Goal: Complete application form: Complete application form

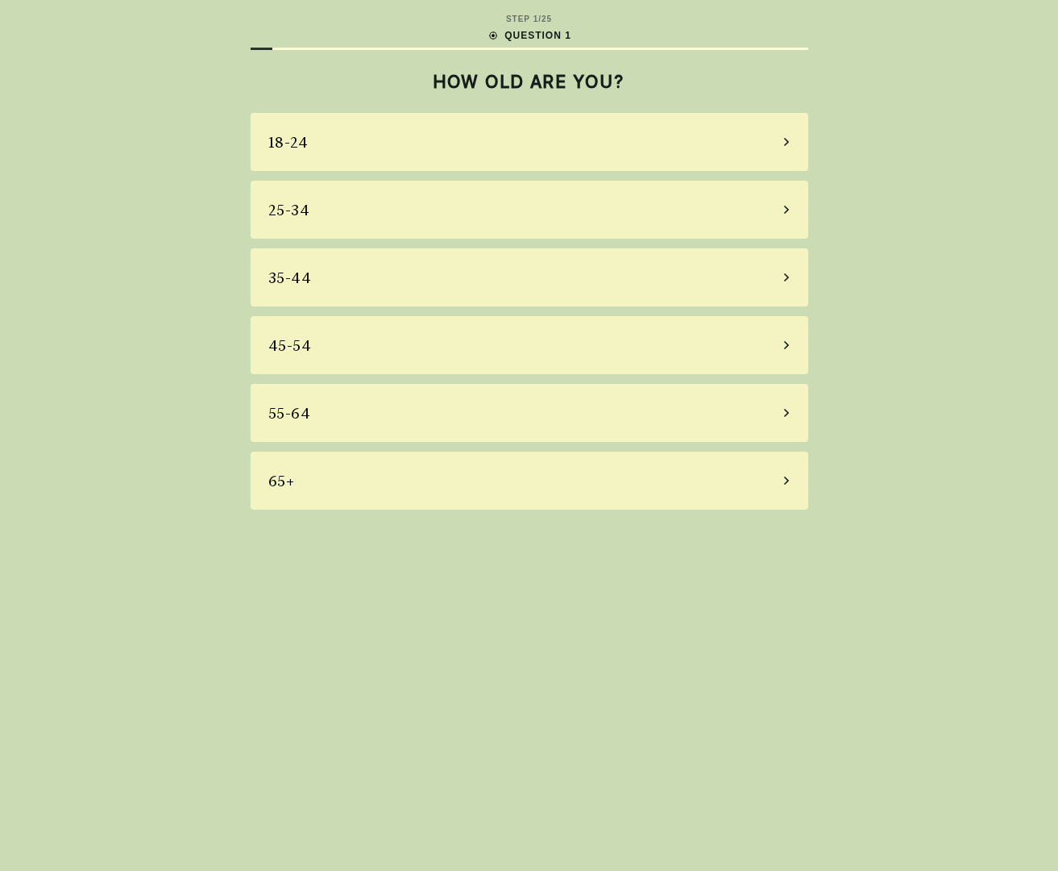
click at [451, 145] on div "18-24" at bounding box center [530, 142] width 558 height 58
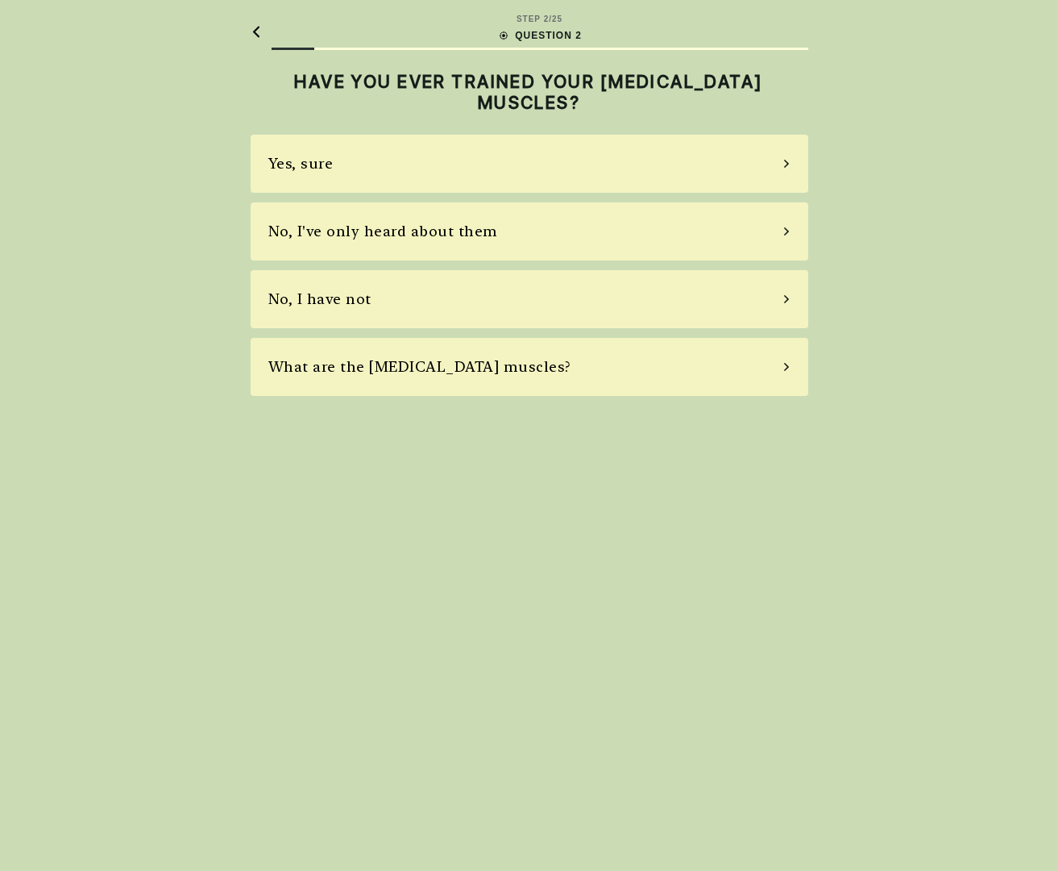
click at [442, 160] on div "Yes, sure" at bounding box center [530, 164] width 558 height 58
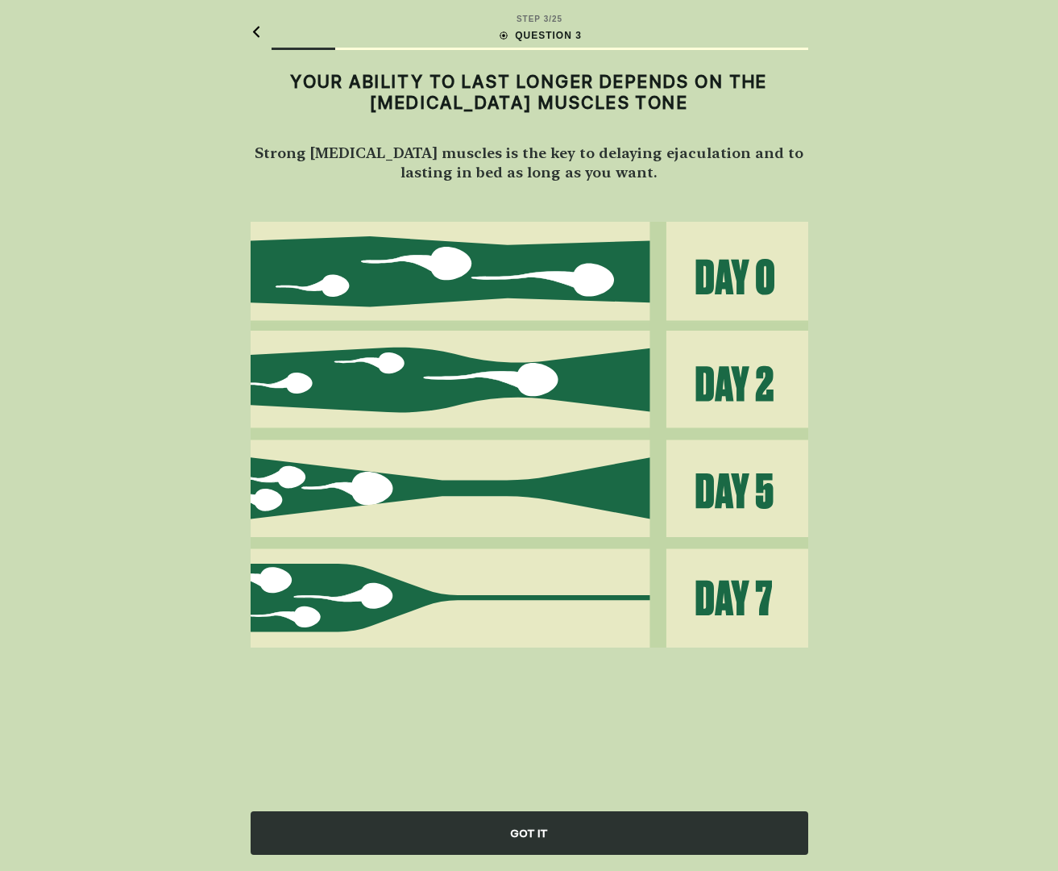
click at [534, 853] on div "GOT IT" at bounding box center [530, 833] width 558 height 44
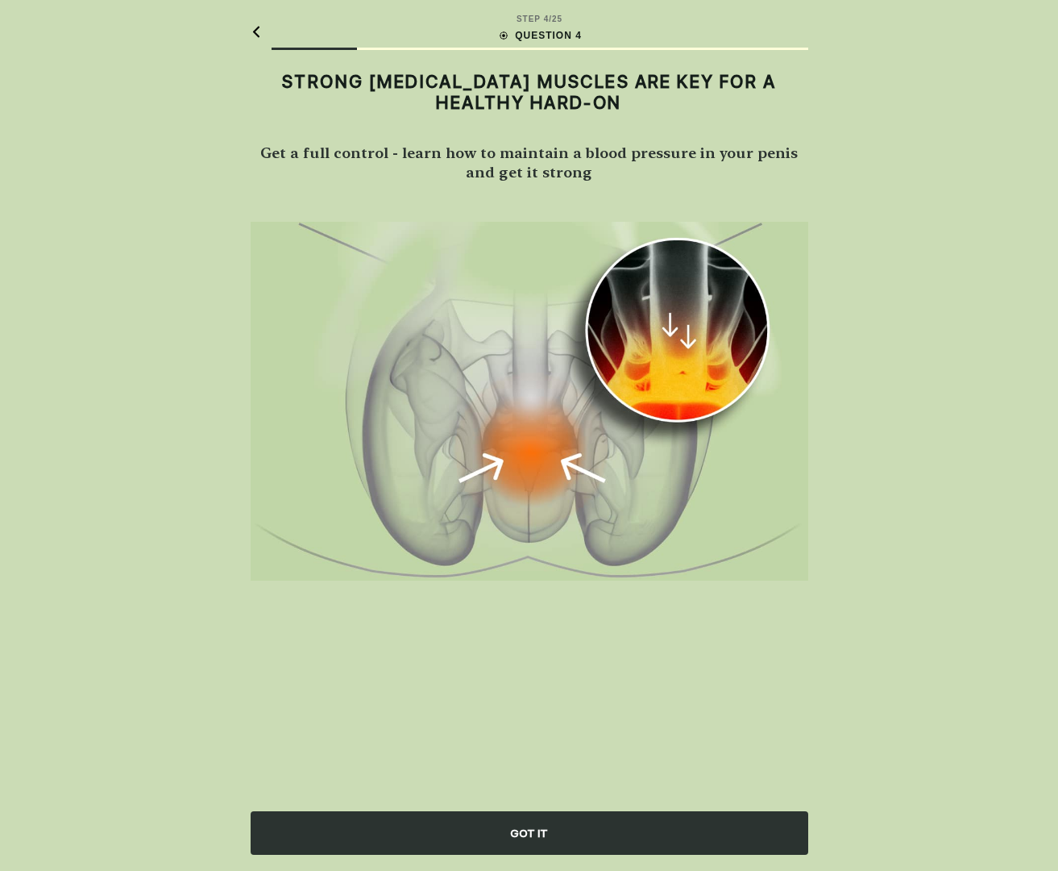
click at [530, 841] on div "GOT IT" at bounding box center [530, 833] width 558 height 44
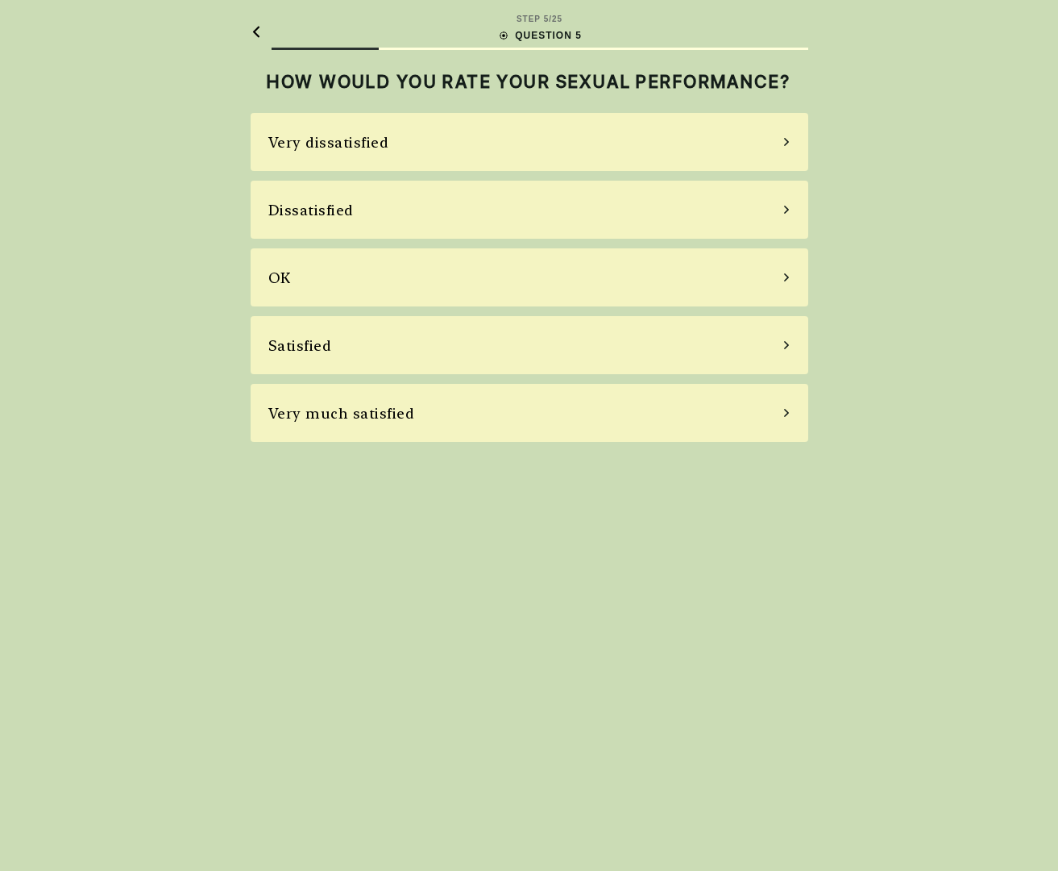
click at [476, 140] on div "Very dissatisfied" at bounding box center [530, 142] width 558 height 58
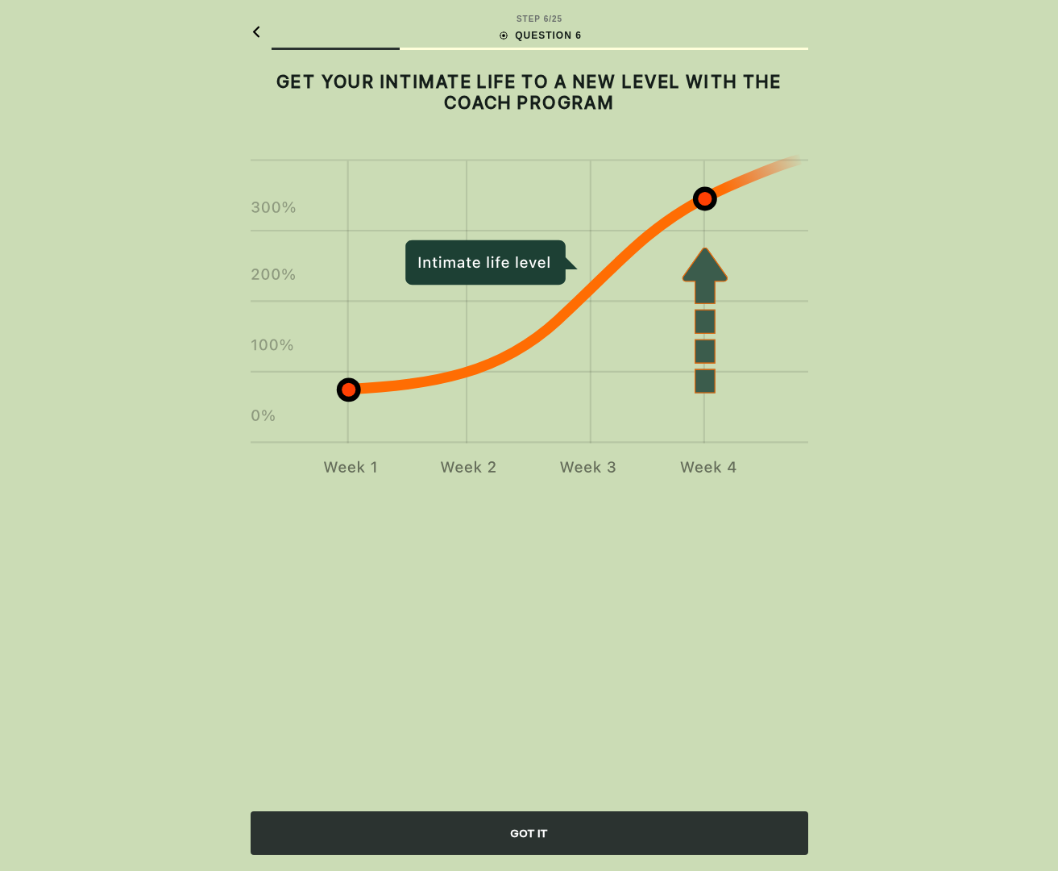
click at [531, 821] on div "GOT IT" at bounding box center [530, 833] width 558 height 44
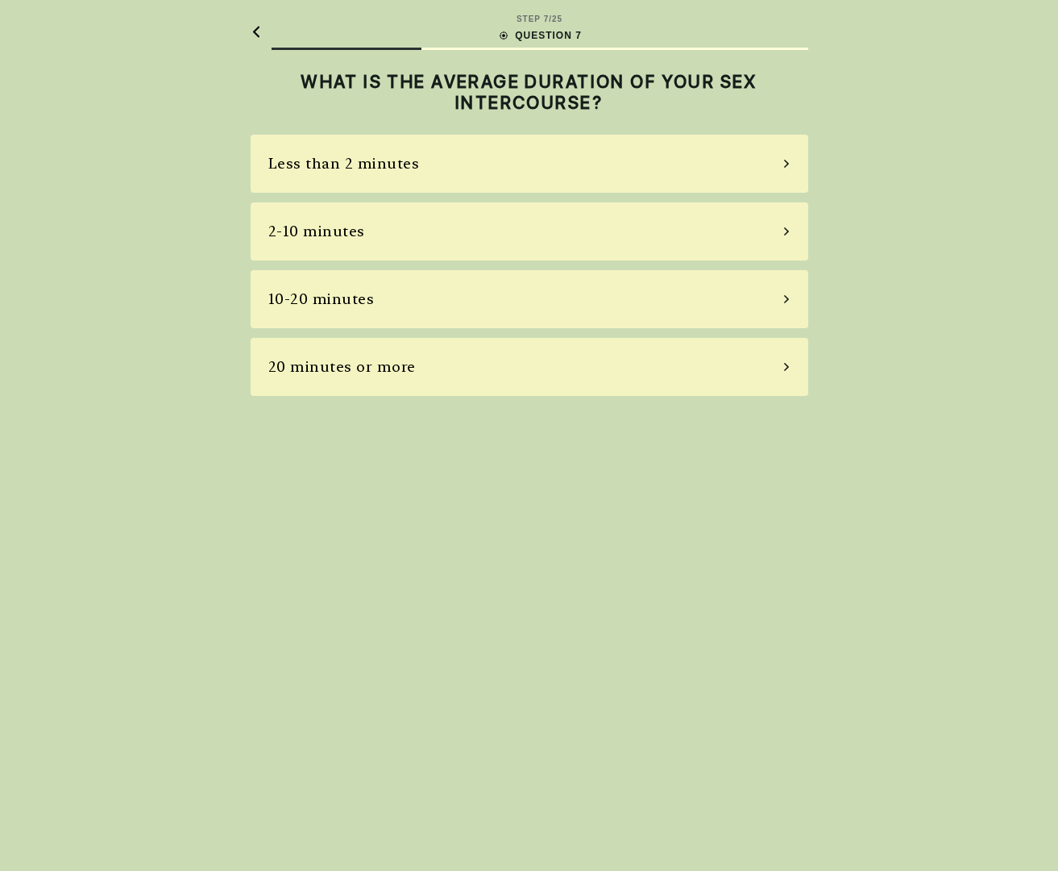
click at [508, 173] on div "Less than 2 minutes" at bounding box center [530, 164] width 558 height 58
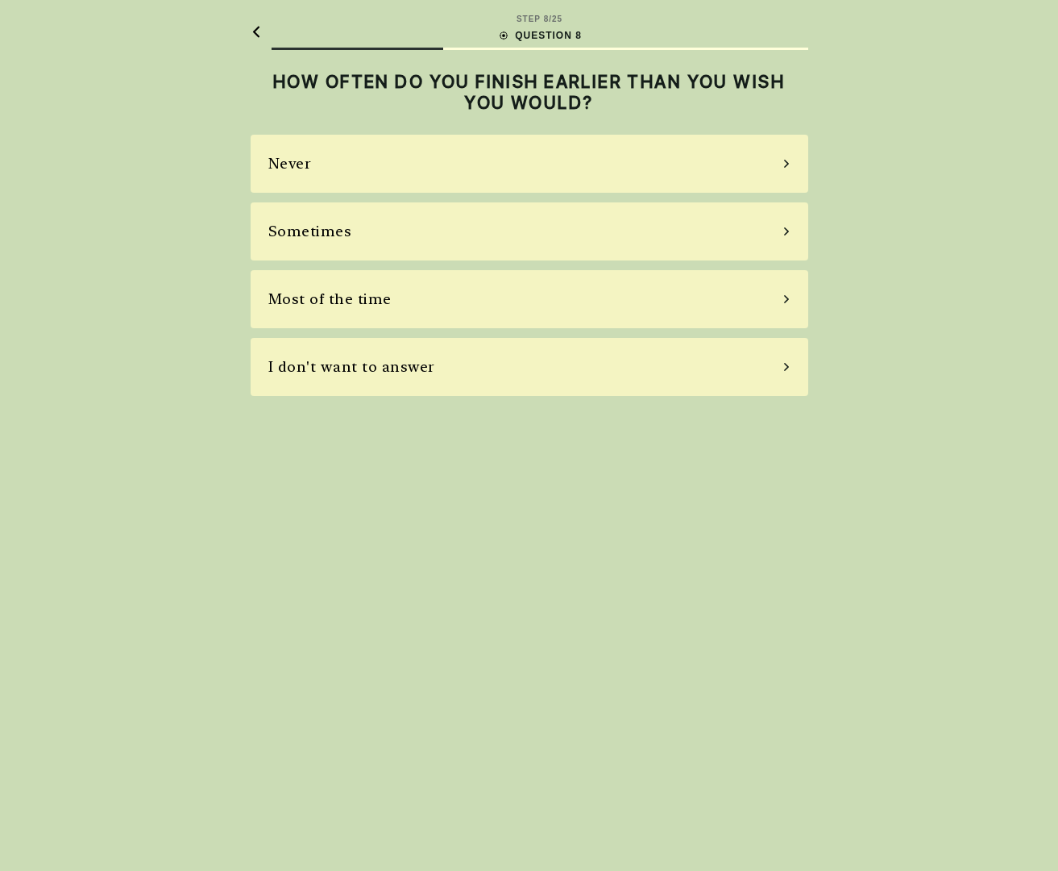
click at [508, 173] on div "Never" at bounding box center [530, 164] width 558 height 58
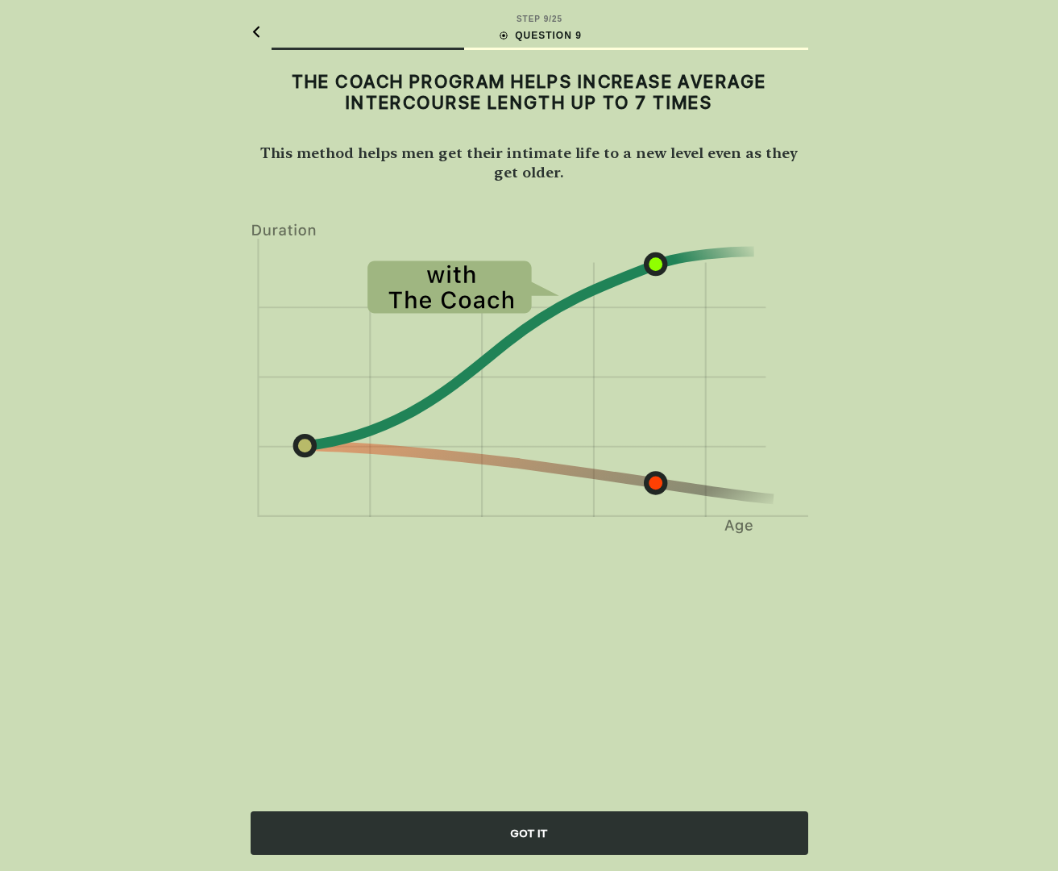
click at [579, 819] on div "GOT IT" at bounding box center [530, 833] width 558 height 44
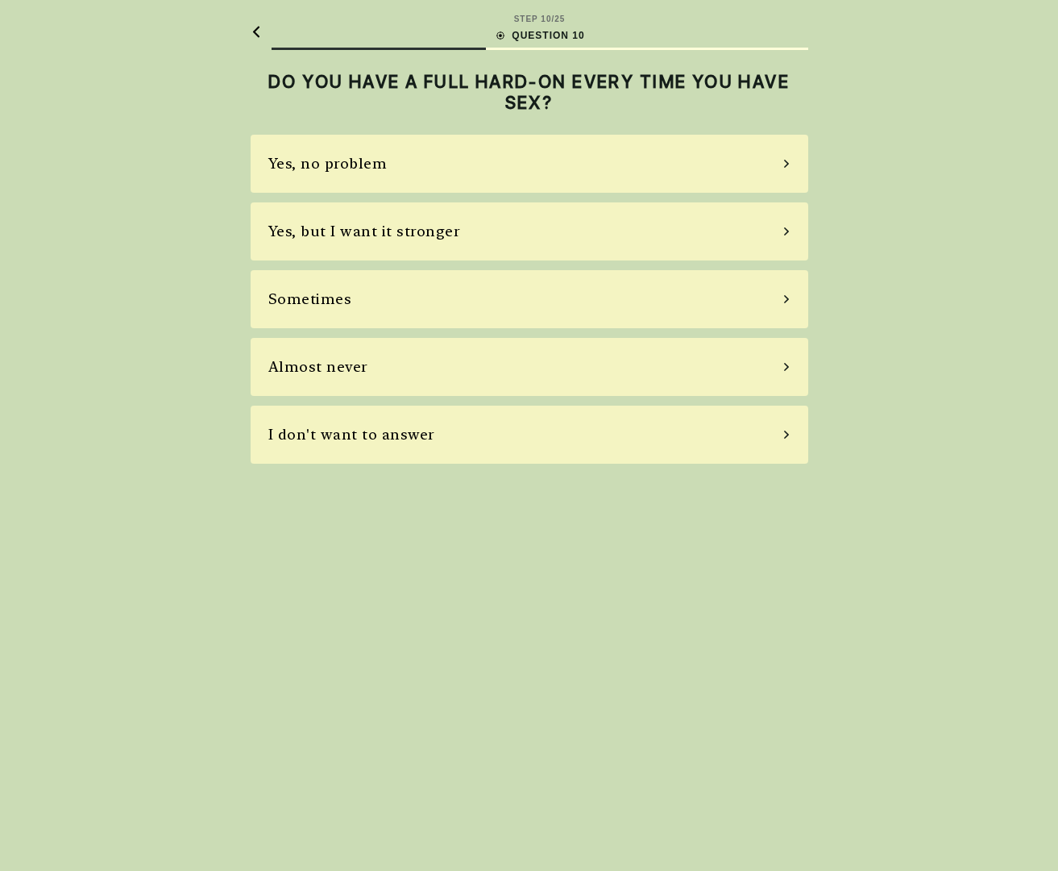
click at [457, 154] on div "Yes, no problem" at bounding box center [530, 164] width 558 height 58
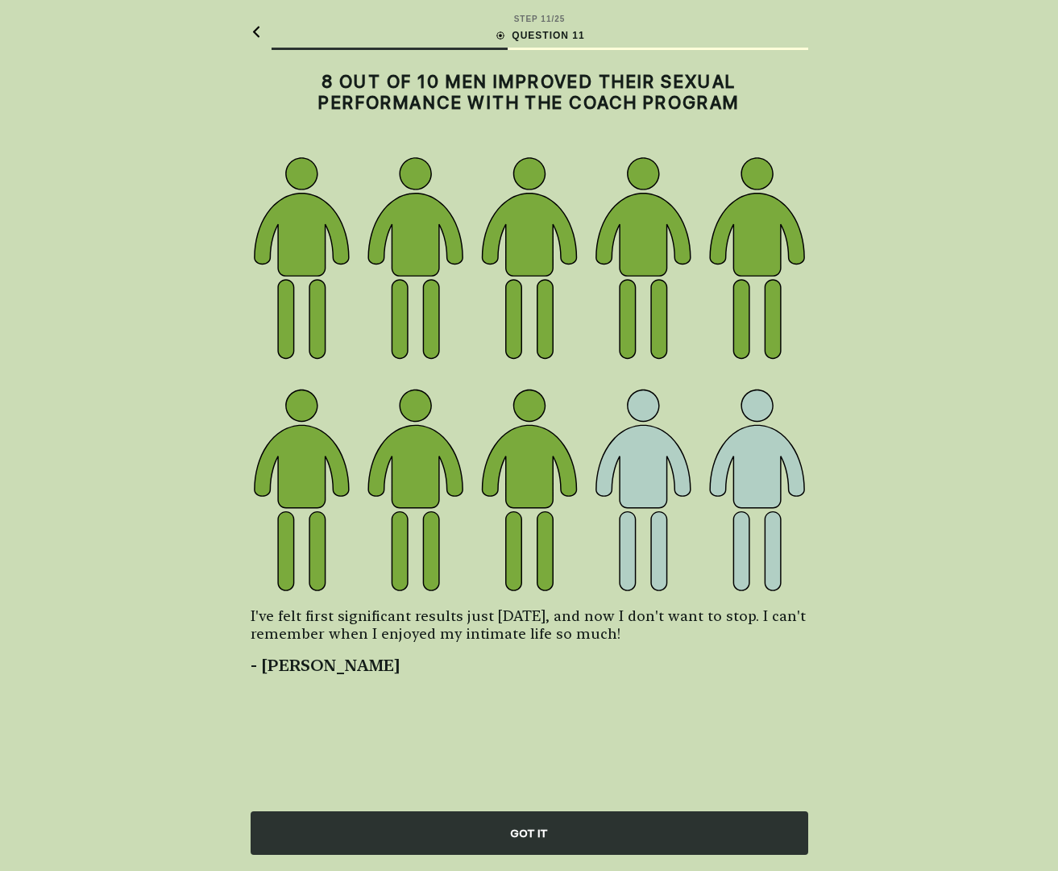
click at [543, 838] on div "GOT IT" at bounding box center [530, 833] width 558 height 44
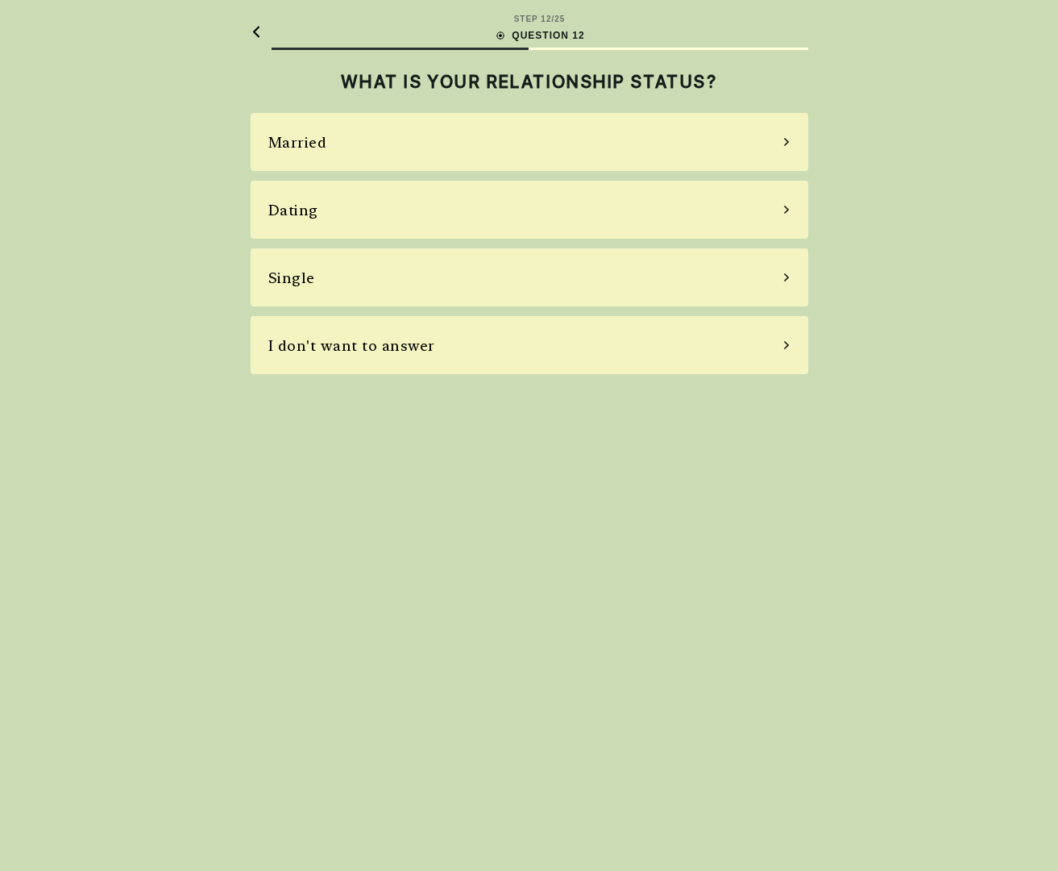
click at [380, 158] on div "Married" at bounding box center [530, 142] width 558 height 58
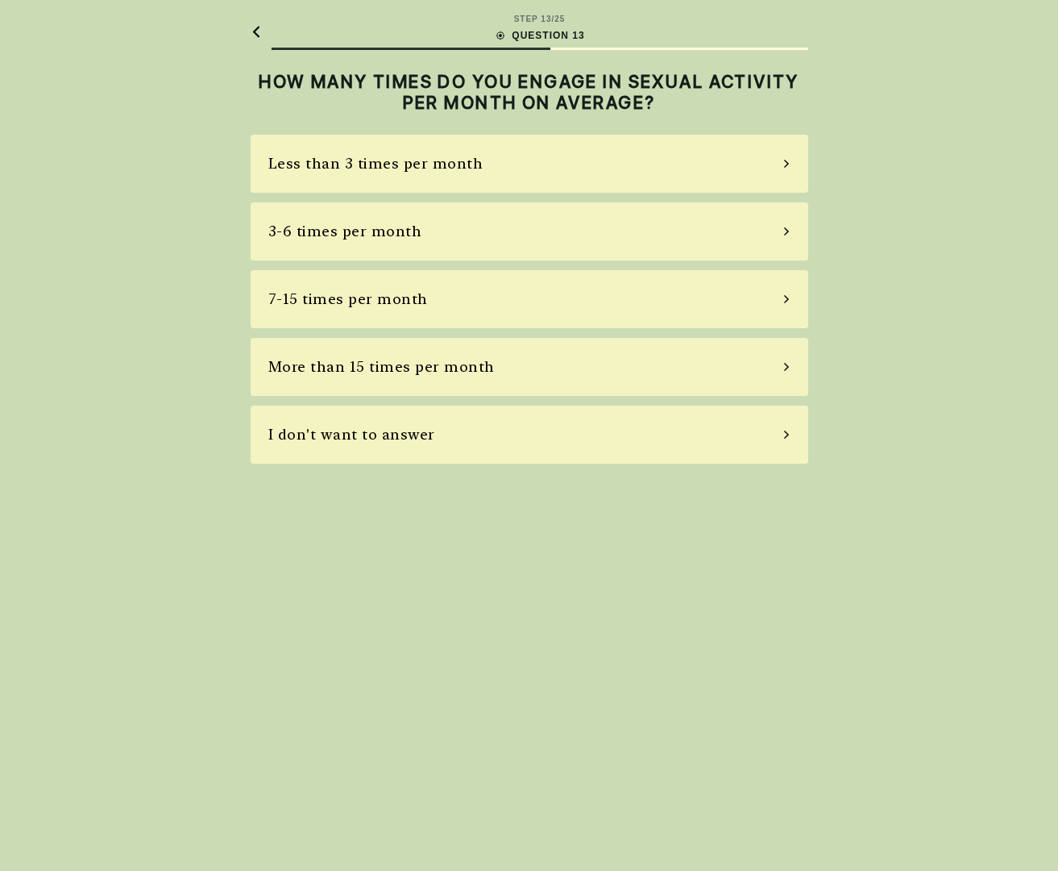
click at [380, 158] on div "Less than 3 times per month" at bounding box center [375, 163] width 215 height 22
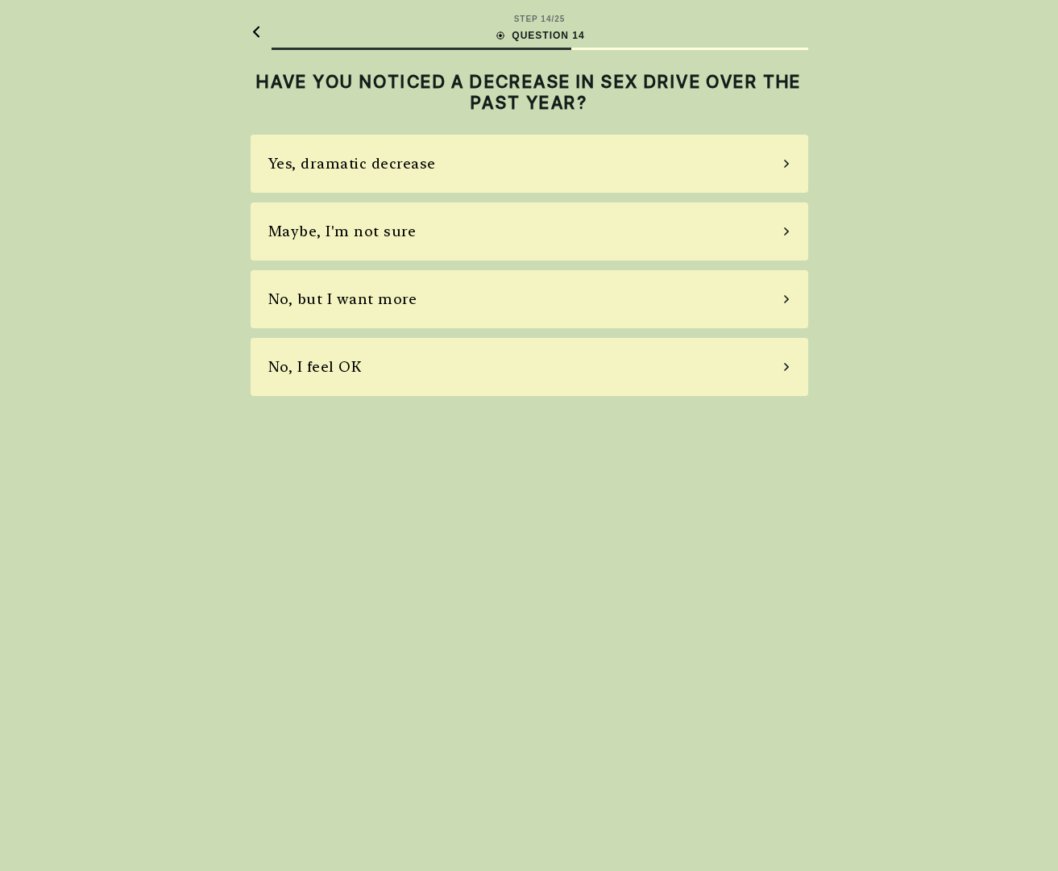
click at [380, 158] on div "Yes, dramatic decrease" at bounding box center [352, 163] width 168 height 22
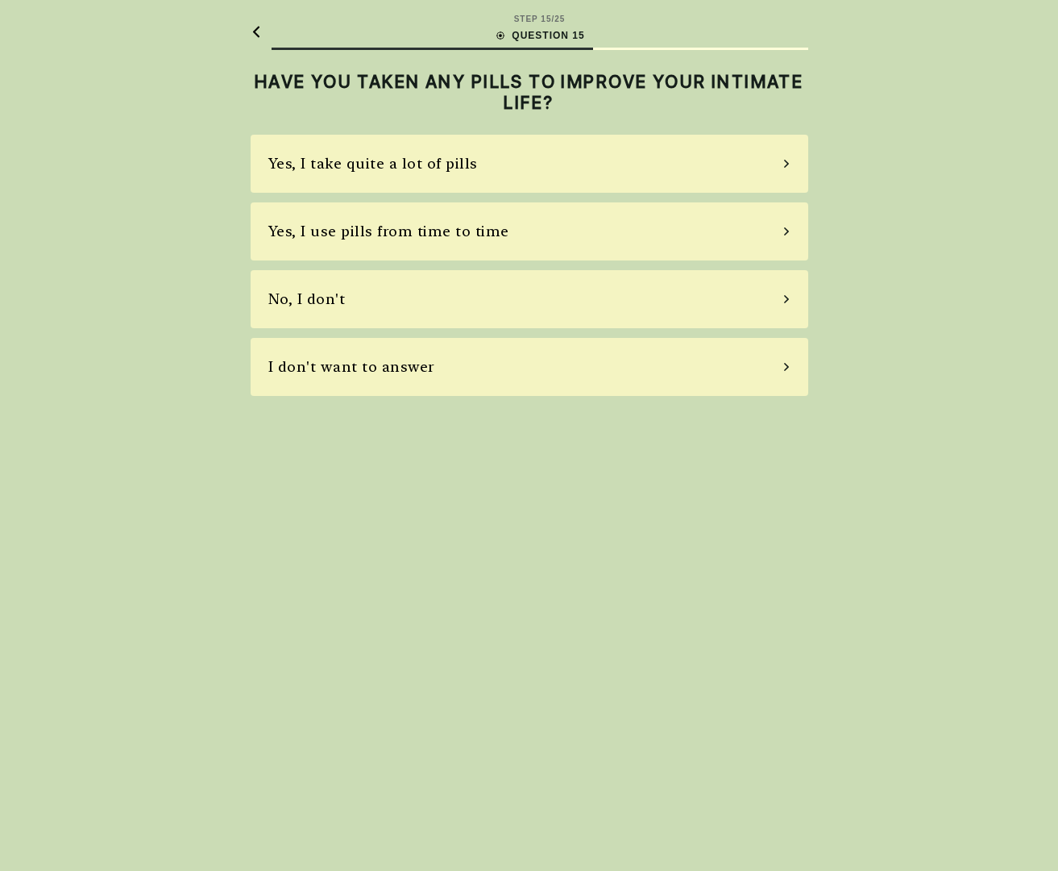
click at [380, 158] on div "Yes, I take quite a lot of pills" at bounding box center [373, 163] width 210 height 22
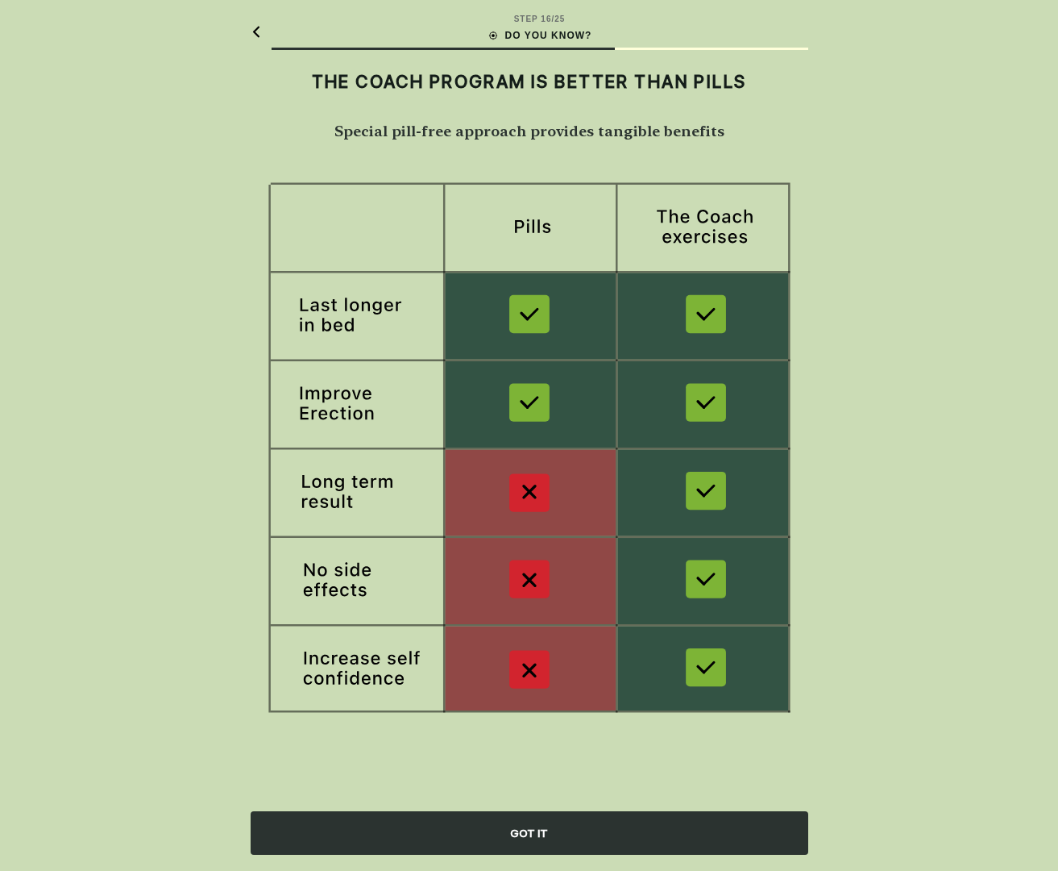
click at [583, 825] on div "GOT IT" at bounding box center [530, 833] width 558 height 44
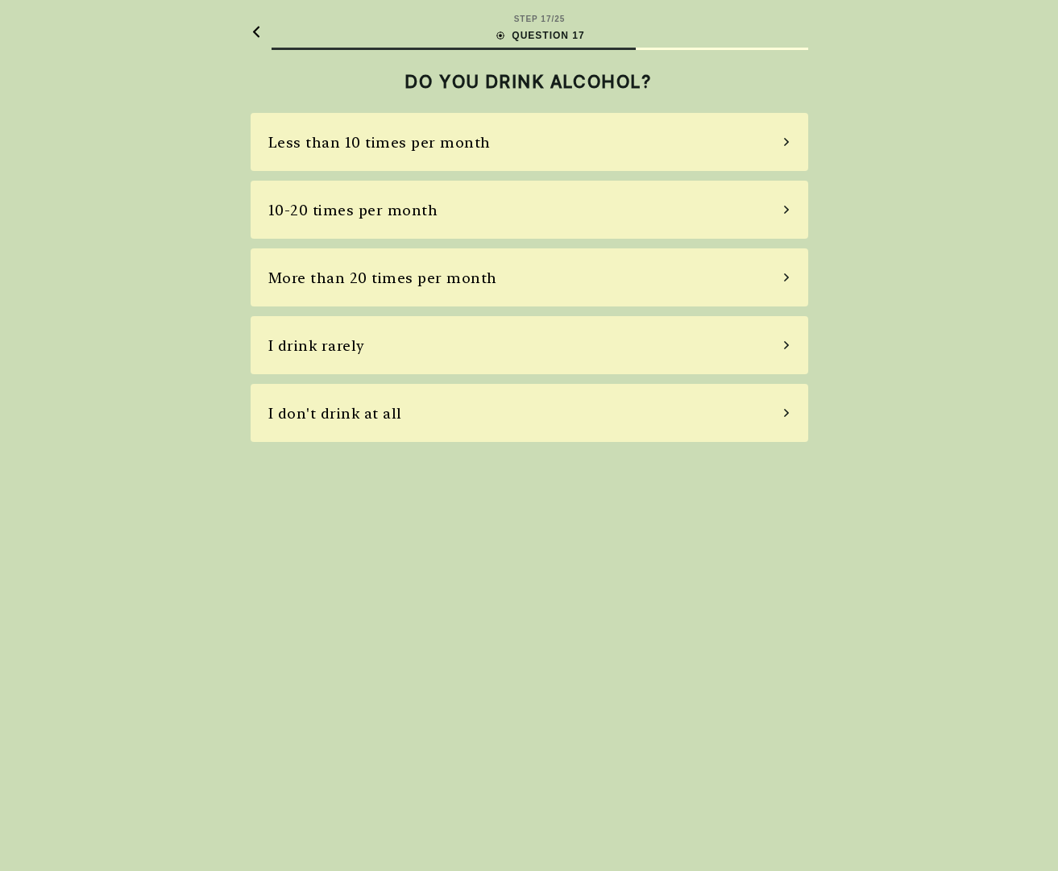
click at [414, 112] on div "DO YOU DRINK ALCOHOL?" at bounding box center [530, 88] width 558 height 50
click at [414, 131] on div "Less than 10 times per month" at bounding box center [379, 142] width 223 height 22
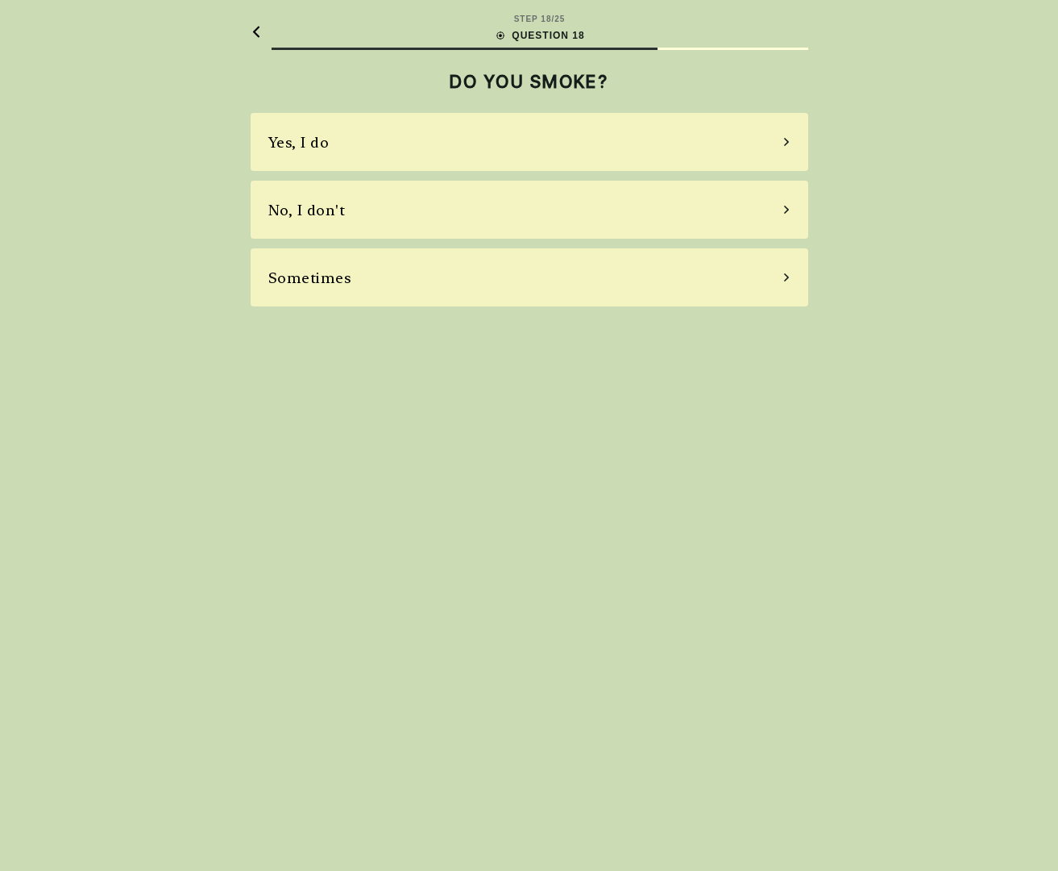
click at [414, 155] on div "Yes, I do" at bounding box center [530, 142] width 558 height 58
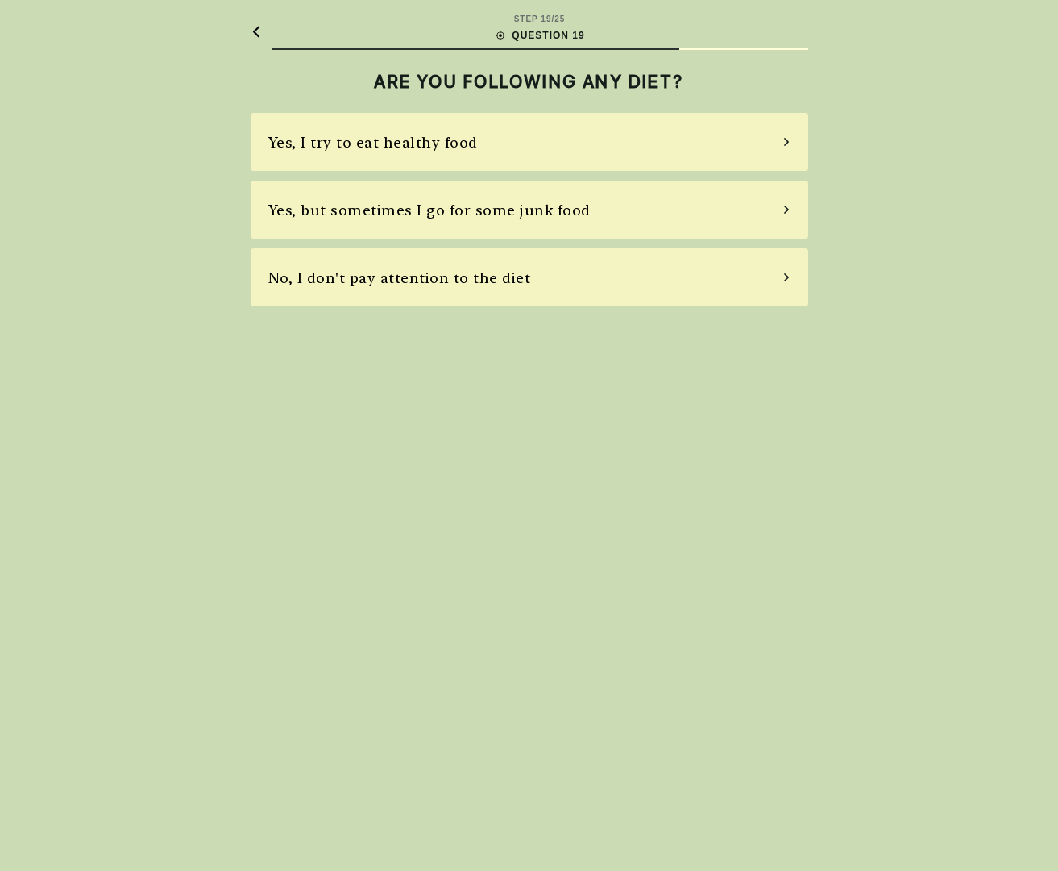
click at [414, 155] on div "Yes, I try to eat healthy food" at bounding box center [530, 142] width 558 height 58
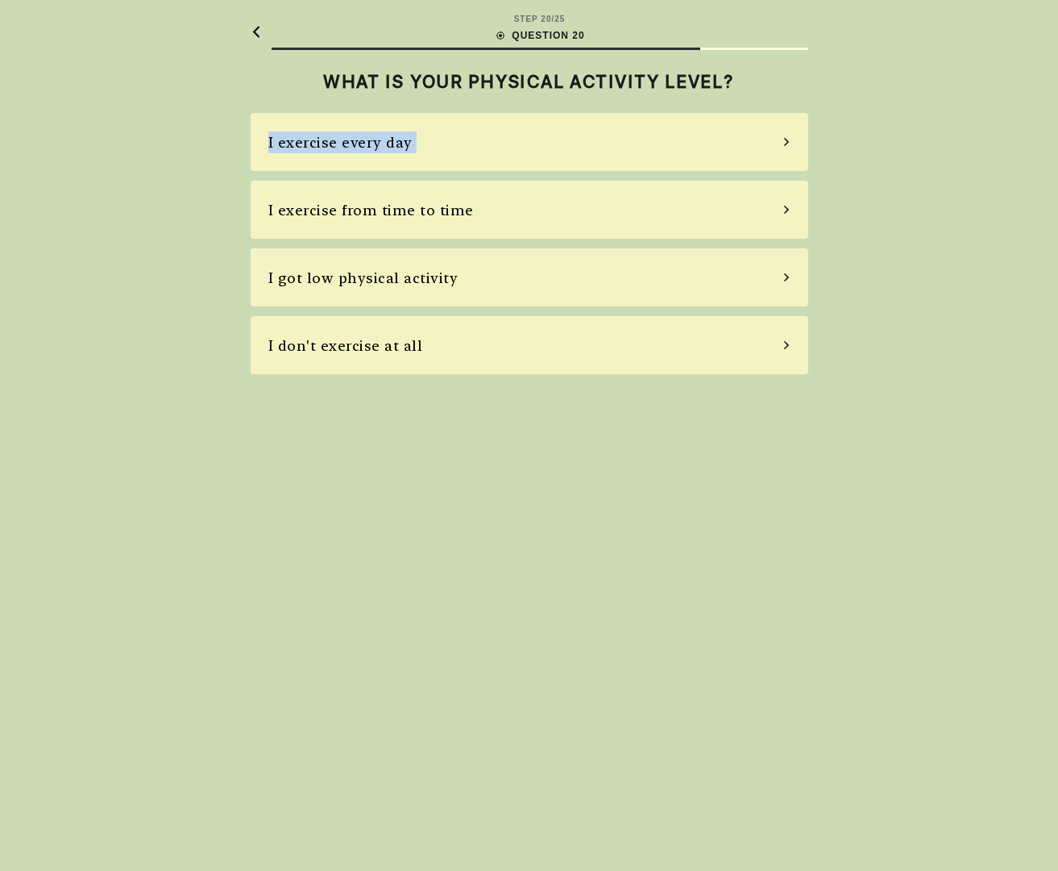
click at [414, 155] on div "I exercise every day" at bounding box center [530, 142] width 558 height 58
click at [414, 155] on div "Terrible, a lot of stress" at bounding box center [530, 142] width 558 height 58
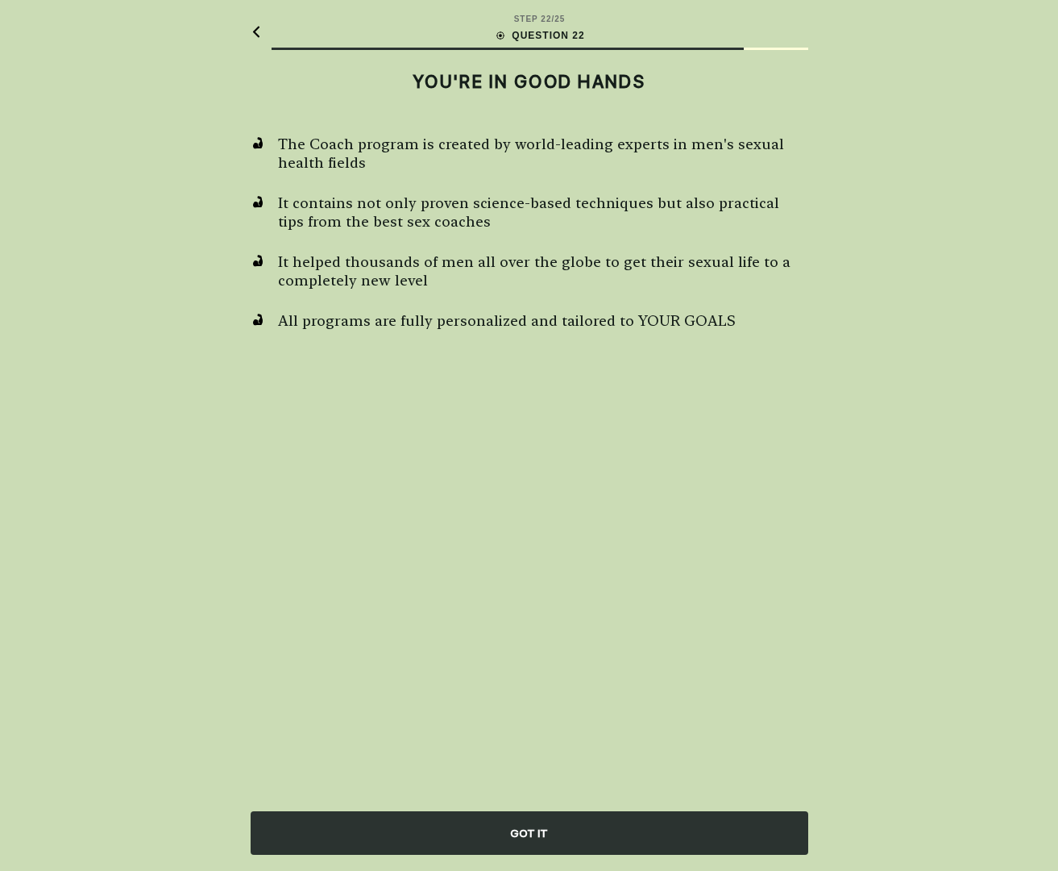
click at [414, 155] on span "The Coach program is created by world-leading experts in men's sexual health fi…" at bounding box center [543, 153] width 530 height 36
click at [551, 816] on div "GOT IT" at bounding box center [530, 833] width 558 height 44
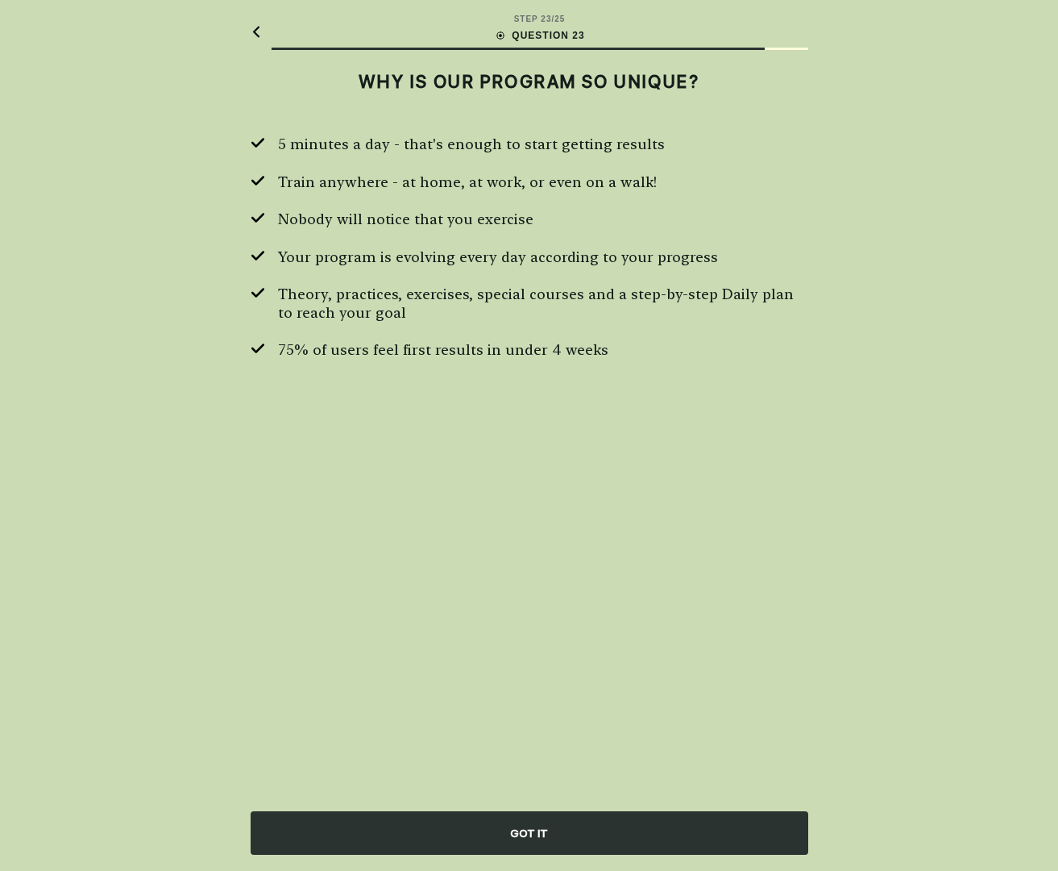
click at [551, 816] on div "GOT IT" at bounding box center [530, 833] width 558 height 44
